Goal: Check status: Check status

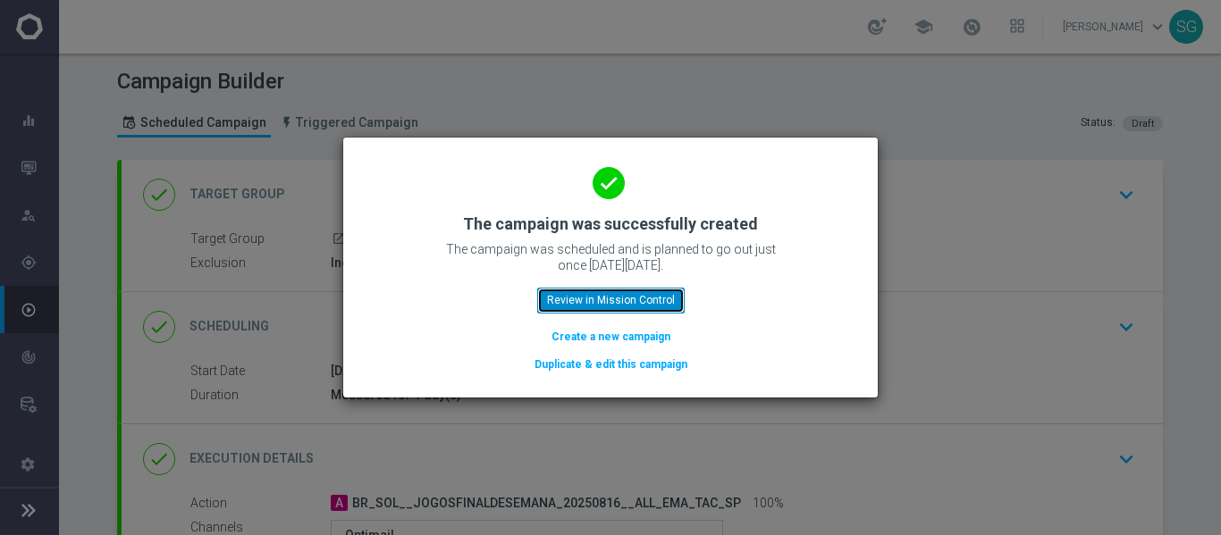
scroll to position [353, 0]
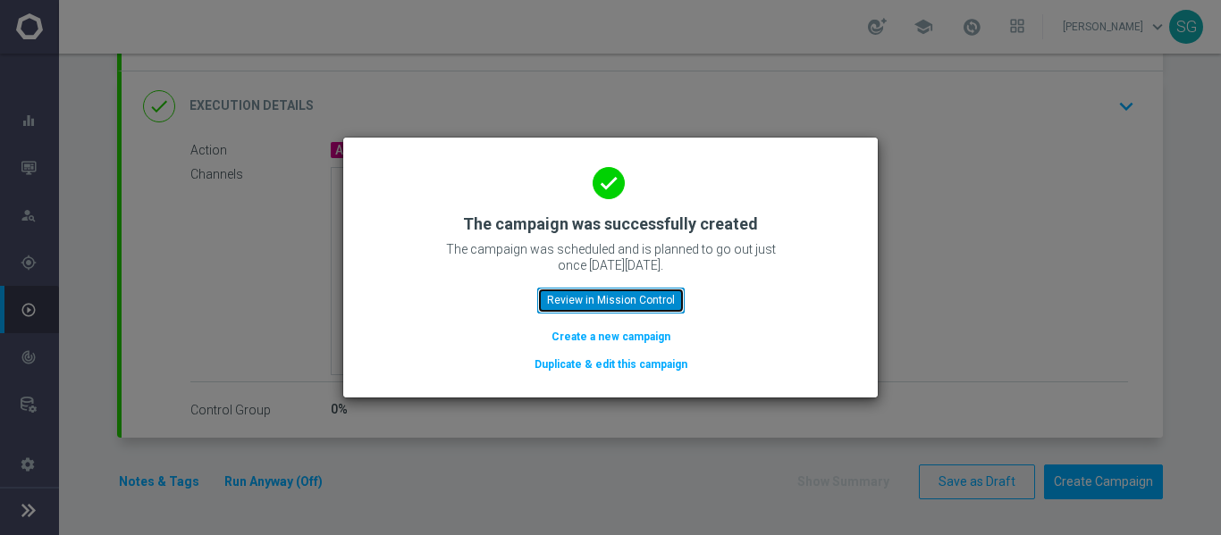
click at [622, 304] on button "Review in Mission Control" at bounding box center [610, 300] width 147 height 25
